Goal: Task Accomplishment & Management: Manage account settings

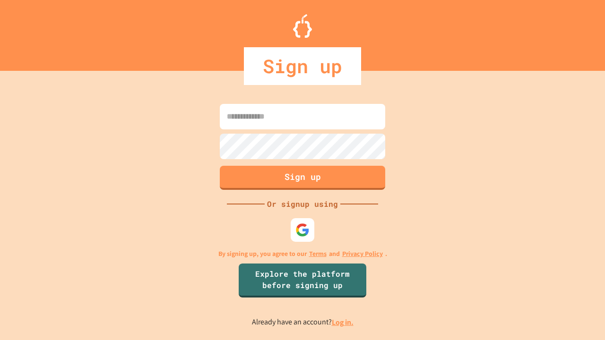
click at [343, 322] on link "Log in." at bounding box center [343, 322] width 22 height 10
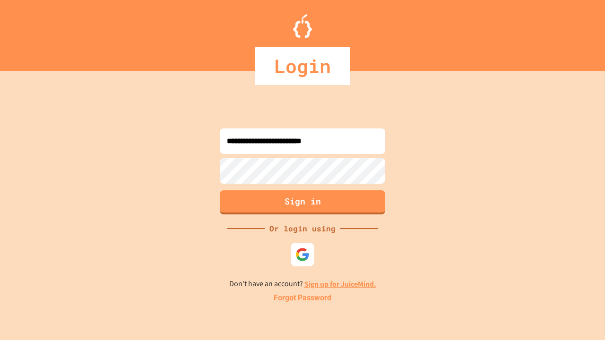
type input "**********"
